Goal: Check status: Check status

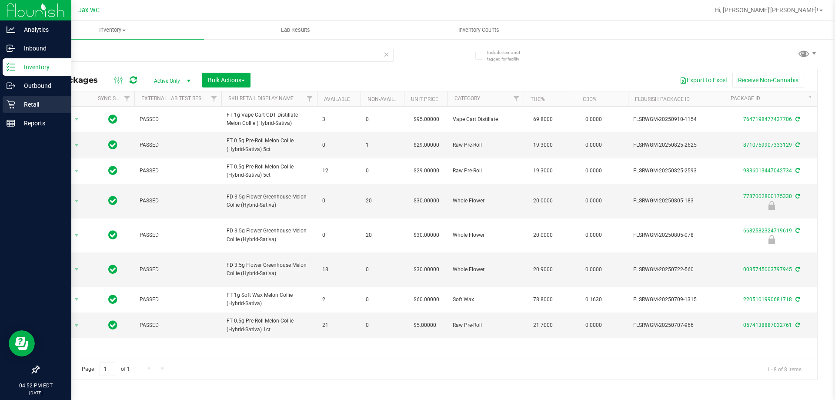
click at [14, 110] on div "Retail" at bounding box center [37, 104] width 69 height 17
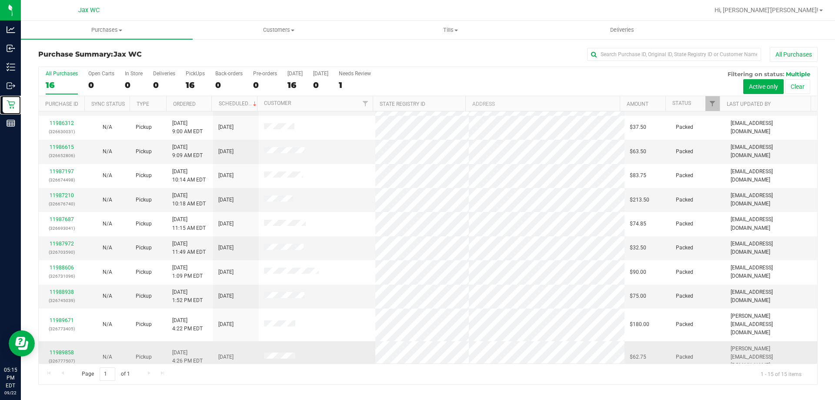
scroll to position [109, 0]
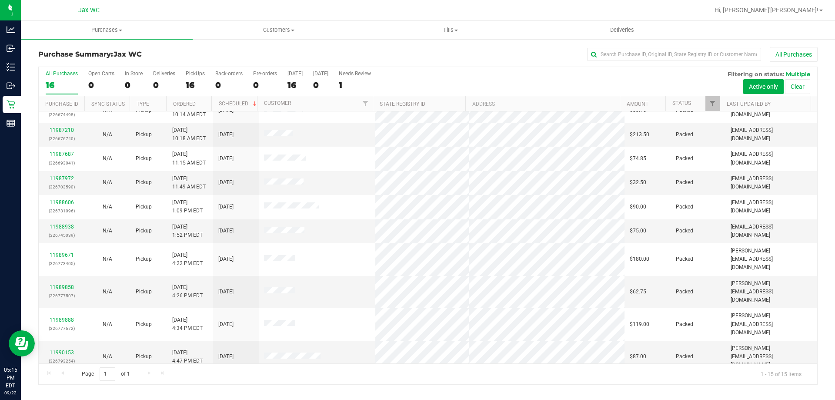
click at [68, 377] on link "11990570" at bounding box center [62, 380] width 24 height 6
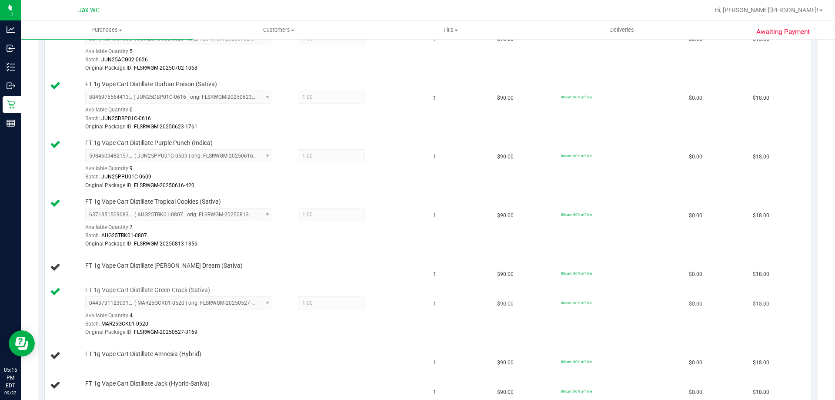
scroll to position [43, 0]
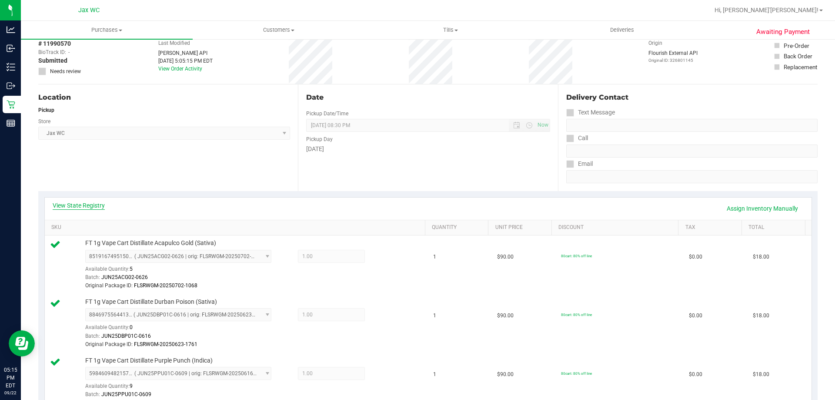
click at [91, 205] on link "View State Registry" at bounding box center [79, 205] width 52 height 9
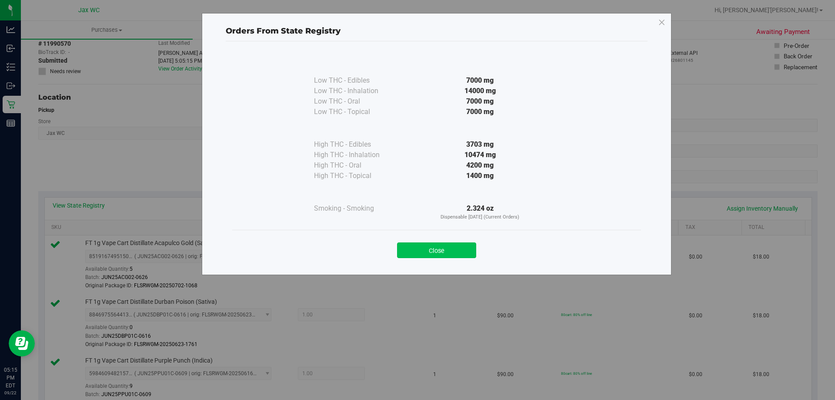
click at [459, 251] on button "Close" at bounding box center [436, 250] width 79 height 16
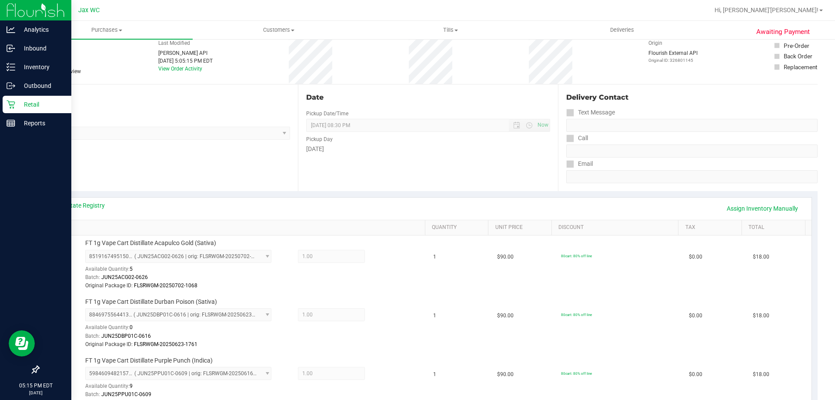
click at [17, 101] on p "Retail" at bounding box center [41, 104] width 52 height 10
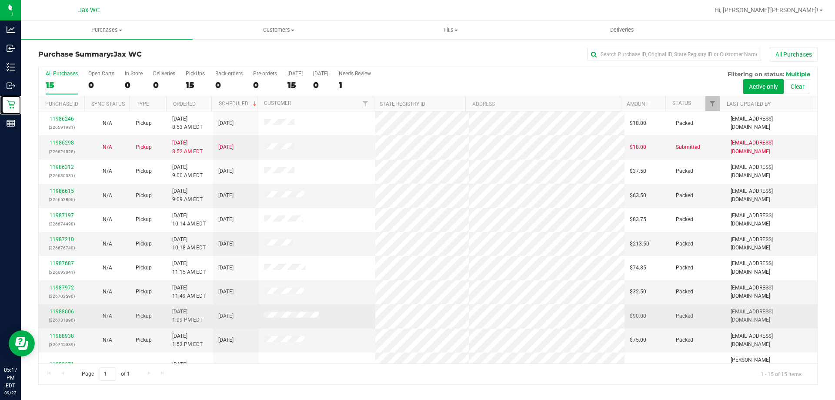
scroll to position [109, 0]
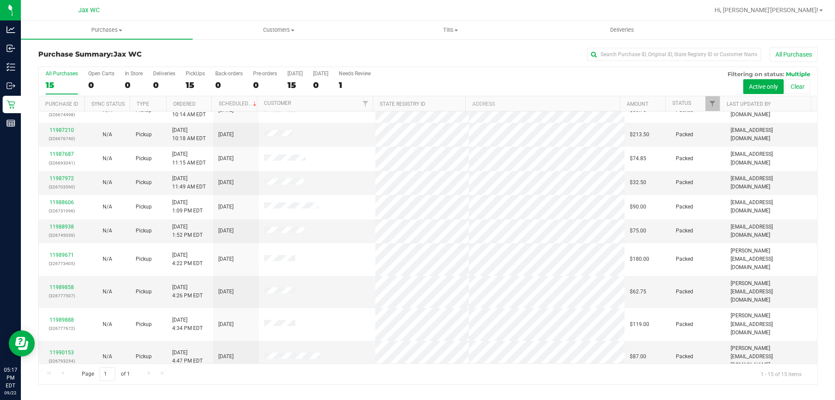
click at [62, 377] on link "11990570" at bounding box center [62, 380] width 24 height 6
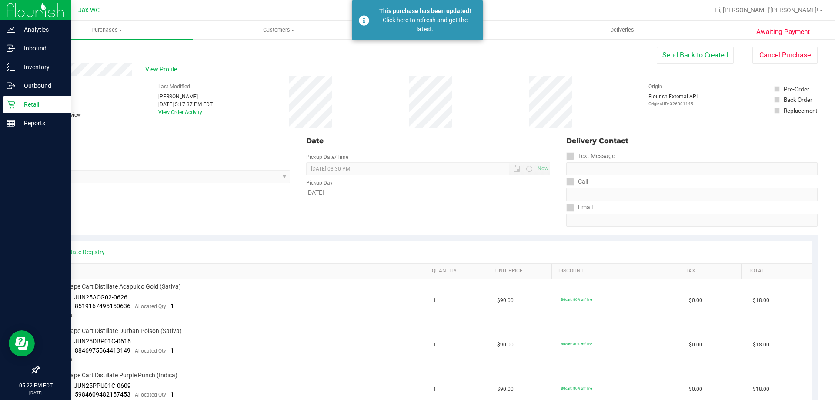
click at [23, 103] on p "Retail" at bounding box center [41, 104] width 52 height 10
